Goal: Information Seeking & Learning: Learn about a topic

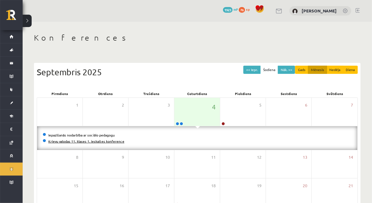
click at [105, 143] on link "Krievu valodas 11. klases 1. ieskaites konference" at bounding box center [86, 141] width 76 height 5
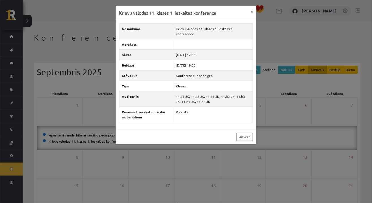
click at [313, 173] on div "Krievu valodas 11. klases 1. ieskaites konference × Nosaukums Krievu valodas 11…" at bounding box center [186, 101] width 372 height 203
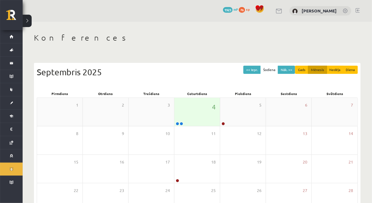
click at [201, 115] on div "4" at bounding box center [196, 112] width 45 height 28
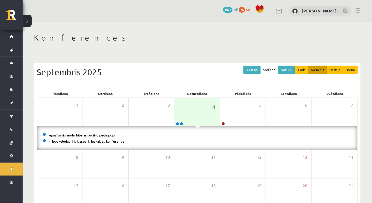
click at [10, 169] on link "Konferences" at bounding box center [11, 169] width 23 height 13
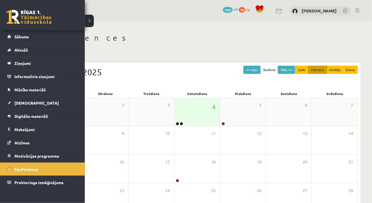
click at [192, 120] on div "4" at bounding box center [196, 112] width 45 height 28
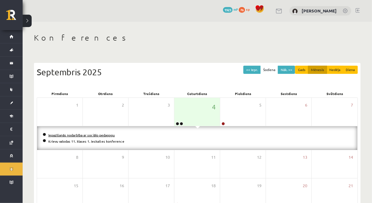
click at [97, 134] on link "Iepazīšanās nodarbība ar sociālo pedagogu" at bounding box center [81, 135] width 66 height 5
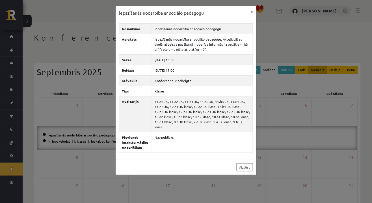
click at [311, 172] on div "Iepazīšanās nodarbība ar sociālo pedagogu × Nosaukums Iepazīšanās nodarbība ar …" at bounding box center [186, 101] width 372 height 203
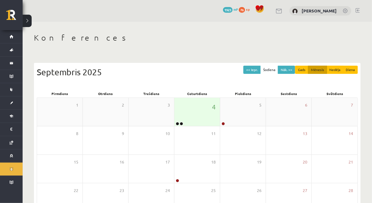
click at [202, 116] on div "4" at bounding box center [196, 112] width 45 height 28
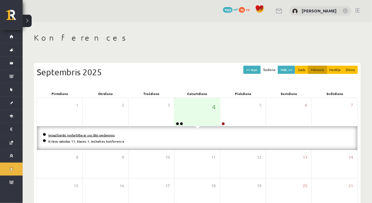
click at [87, 136] on link "Iepazīšanās nodarbība ar sociālo pedagogu" at bounding box center [81, 135] width 66 height 5
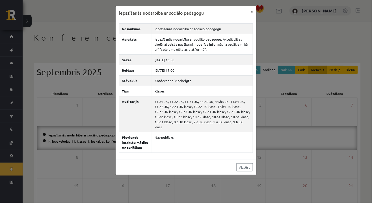
click at [261, 186] on div "Iepazīšanās nodarbība ar sociālo pedagogu × Nosaukums Iepazīšanās nodarbība ar …" at bounding box center [186, 101] width 372 height 203
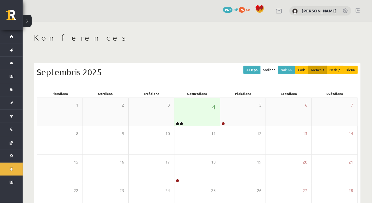
click at [194, 114] on div "4" at bounding box center [196, 112] width 45 height 28
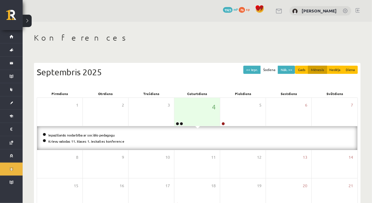
click at [86, 147] on div "Iepazīšanās nodarbība ar sociālo pedagogu Krievu valodas 11. klases 1. ieskaite…" at bounding box center [197, 139] width 320 height 24
click at [97, 136] on link "Iepazīšanās nodarbība ar sociālo pedagogu" at bounding box center [81, 135] width 66 height 5
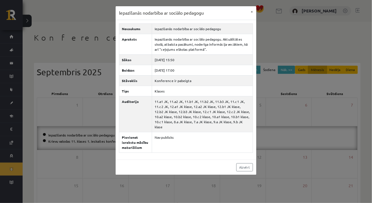
click at [154, 191] on div "Iepazīšanās nodarbība ar sociālo pedagogu × Nosaukums Iepazīšanās nodarbība ar …" at bounding box center [186, 101] width 372 height 203
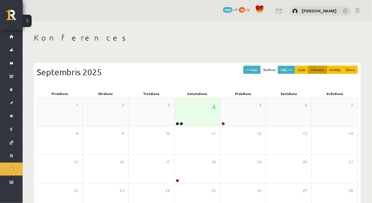
click at [205, 120] on div "4" at bounding box center [196, 112] width 45 height 28
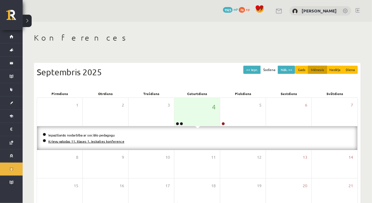
click at [113, 139] on link "Krievu valodas 11. klases 1. ieskaites konference" at bounding box center [86, 141] width 76 height 5
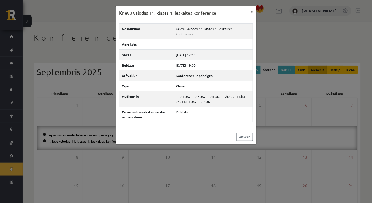
click at [249, 129] on div "Aizvērt" at bounding box center [186, 136] width 141 height 15
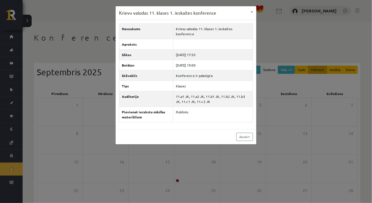
click at [258, 148] on div "Krievu valodas 11. klases 1. ieskaites konference × Nosaukums Krievu valodas 11…" at bounding box center [186, 101] width 372 height 203
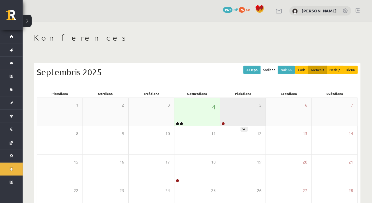
click at [241, 118] on div "5" at bounding box center [242, 112] width 45 height 28
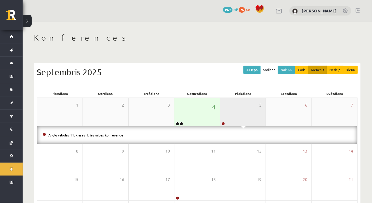
click at [245, 112] on div "5" at bounding box center [242, 112] width 45 height 28
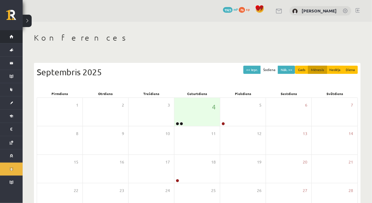
click at [7, 38] on li "Sākums" at bounding box center [11, 36] width 23 height 13
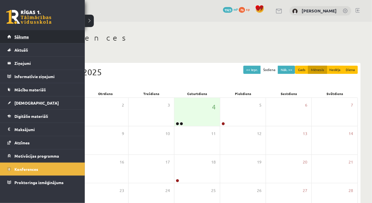
click at [25, 34] on link "Sākums" at bounding box center [42, 36] width 70 height 13
